Goal: Task Accomplishment & Management: Use online tool/utility

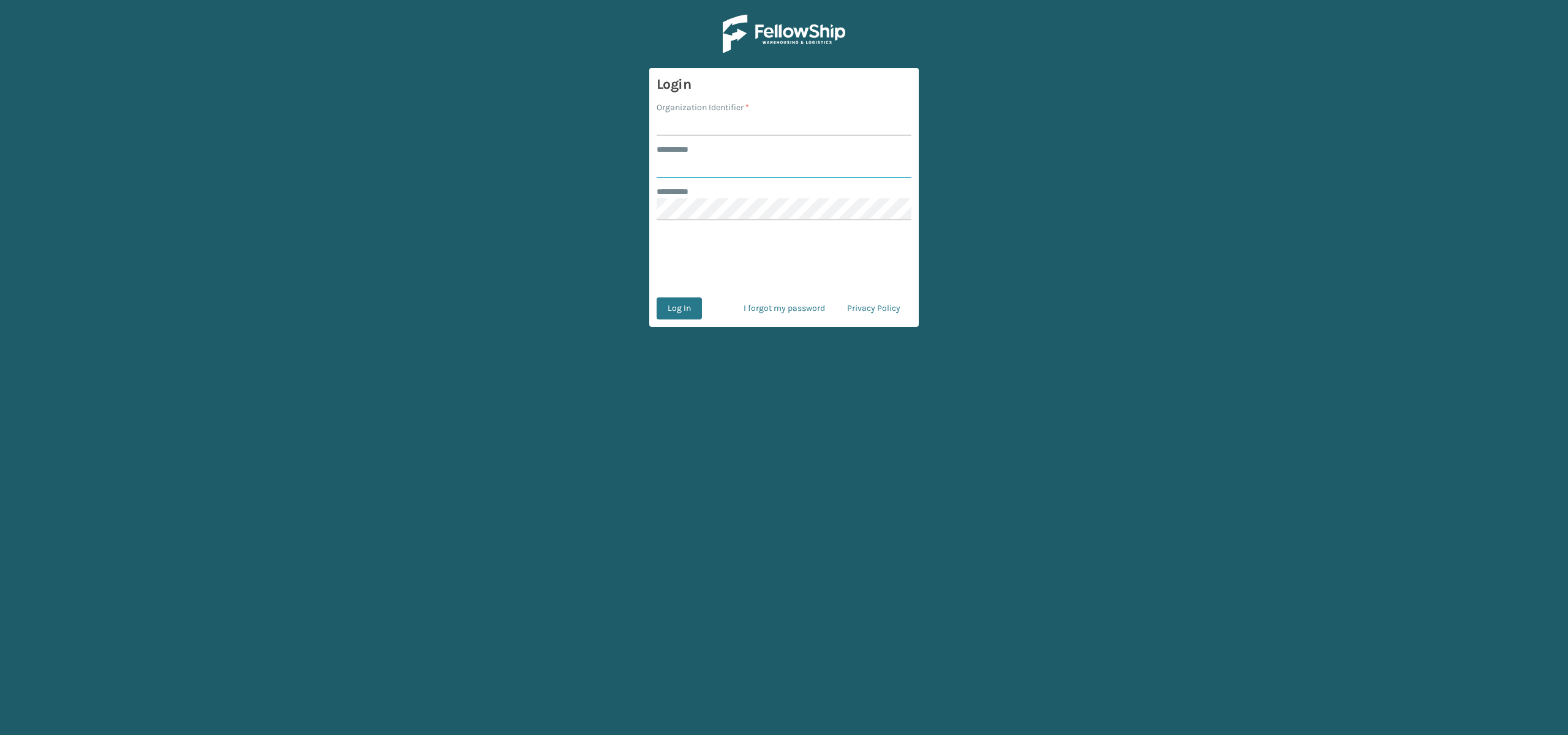
type input "**********"
type input "remco [GEOGRAPHIC_DATA]"
click at [687, 305] on button "Log In" at bounding box center [680, 308] width 45 height 22
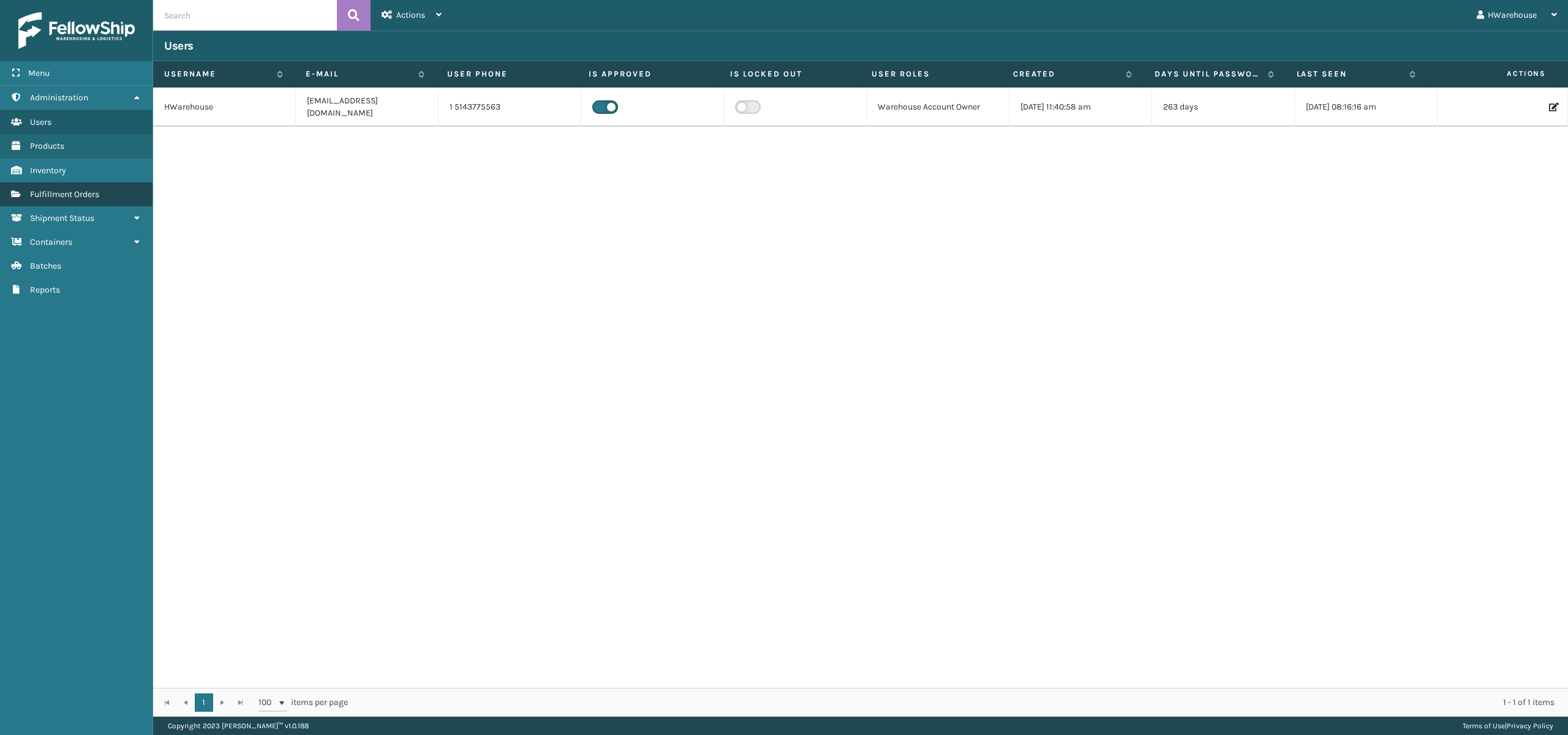
click at [76, 189] on link "Fulfillment Orders" at bounding box center [76, 193] width 152 height 23
